Goal: Transaction & Acquisition: Subscribe to service/newsletter

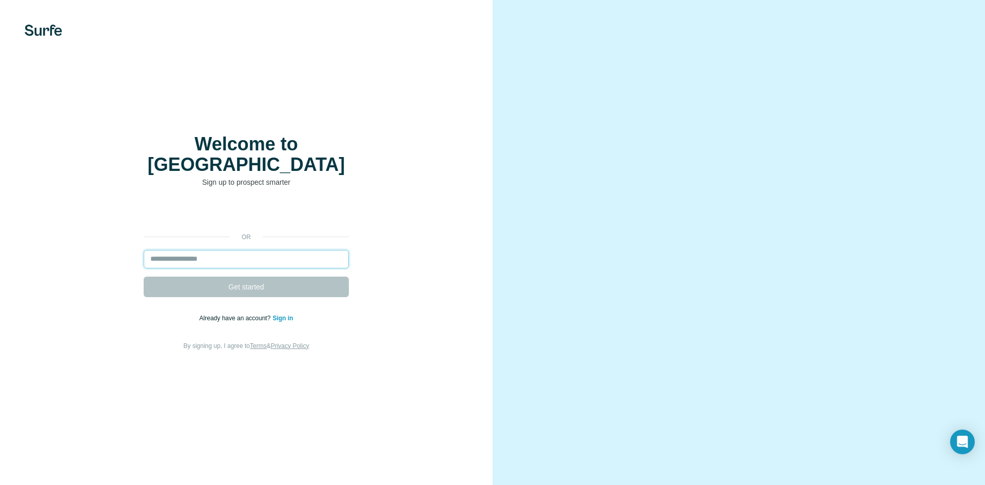
click at [260, 253] on input "email" at bounding box center [246, 259] width 205 height 18
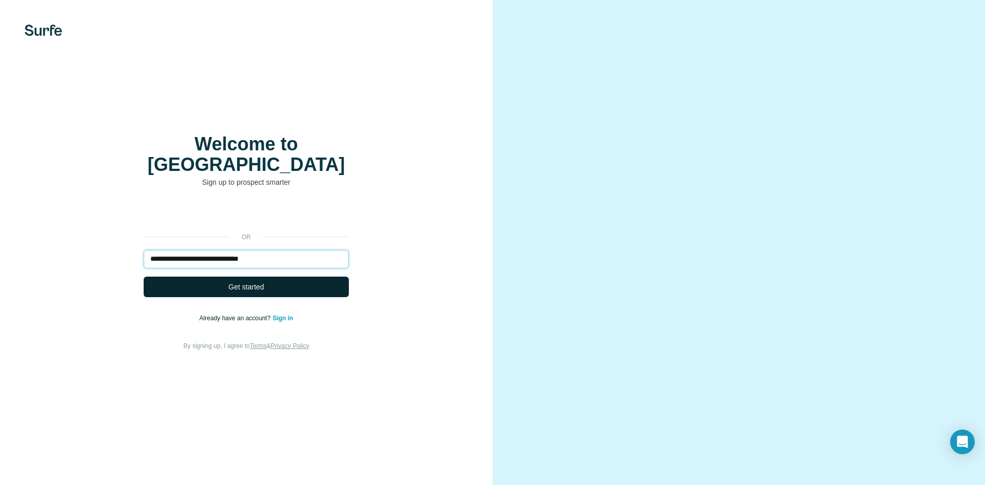
type input "**********"
click at [259, 282] on span "Get started" at bounding box center [245, 287] width 35 height 10
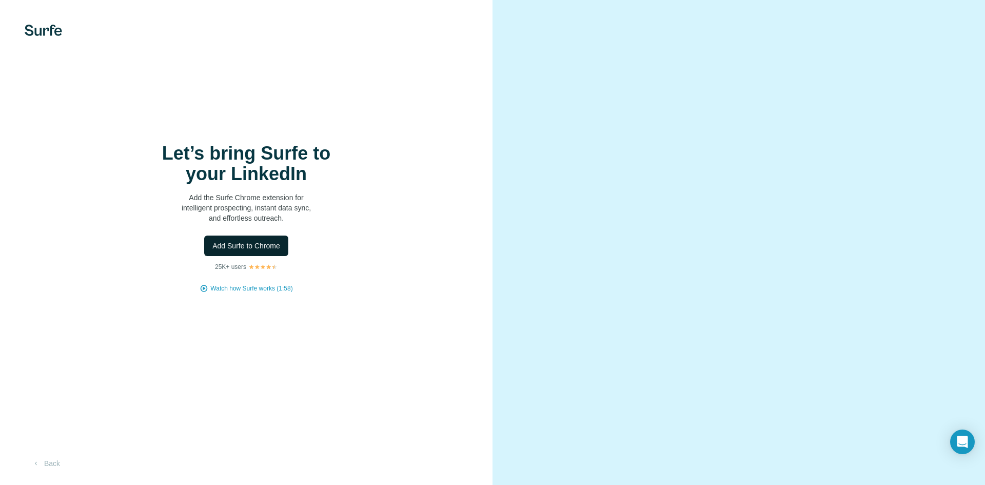
click at [241, 245] on span "Add Surfe to Chrome" at bounding box center [246, 246] width 68 height 10
click at [247, 248] on span "Add Surfe to Chrome" at bounding box center [246, 246] width 68 height 10
click at [246, 182] on h1 "Let’s bring Surfe to your LinkedIn" at bounding box center [246, 163] width 205 height 41
click at [53, 461] on button "Back" at bounding box center [46, 463] width 43 height 18
